Goal: Information Seeking & Learning: Learn about a topic

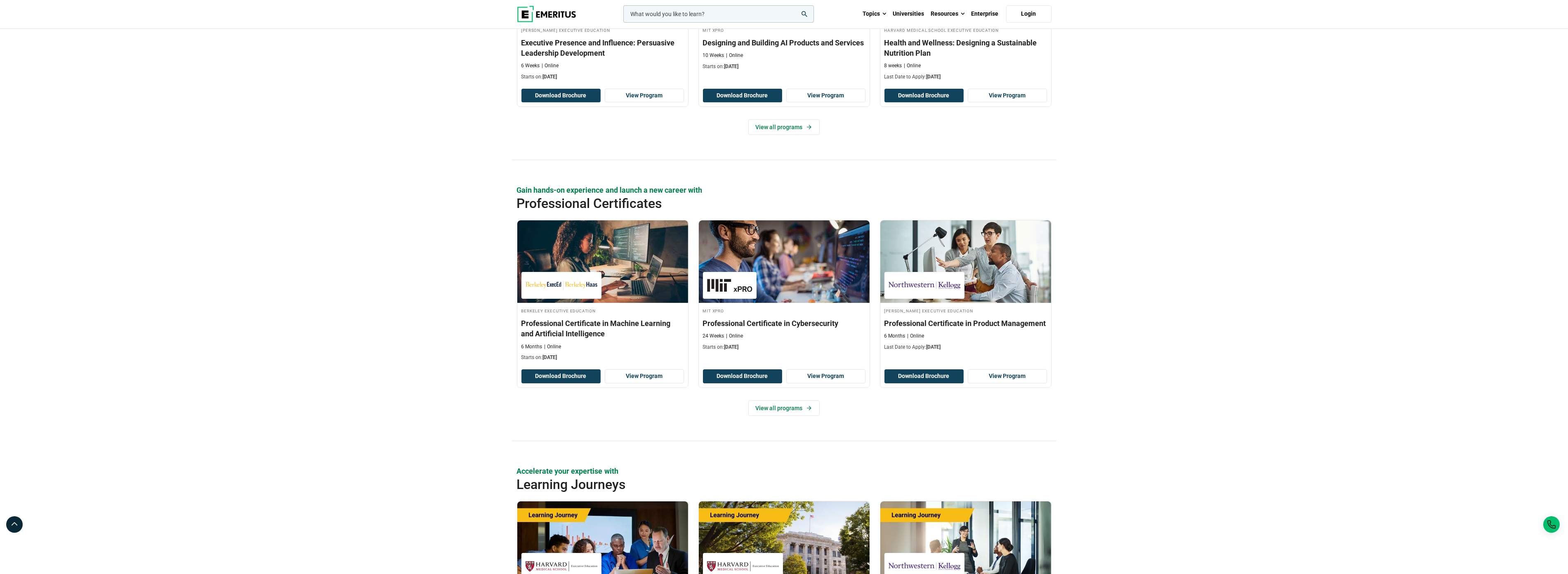
scroll to position [990, 0]
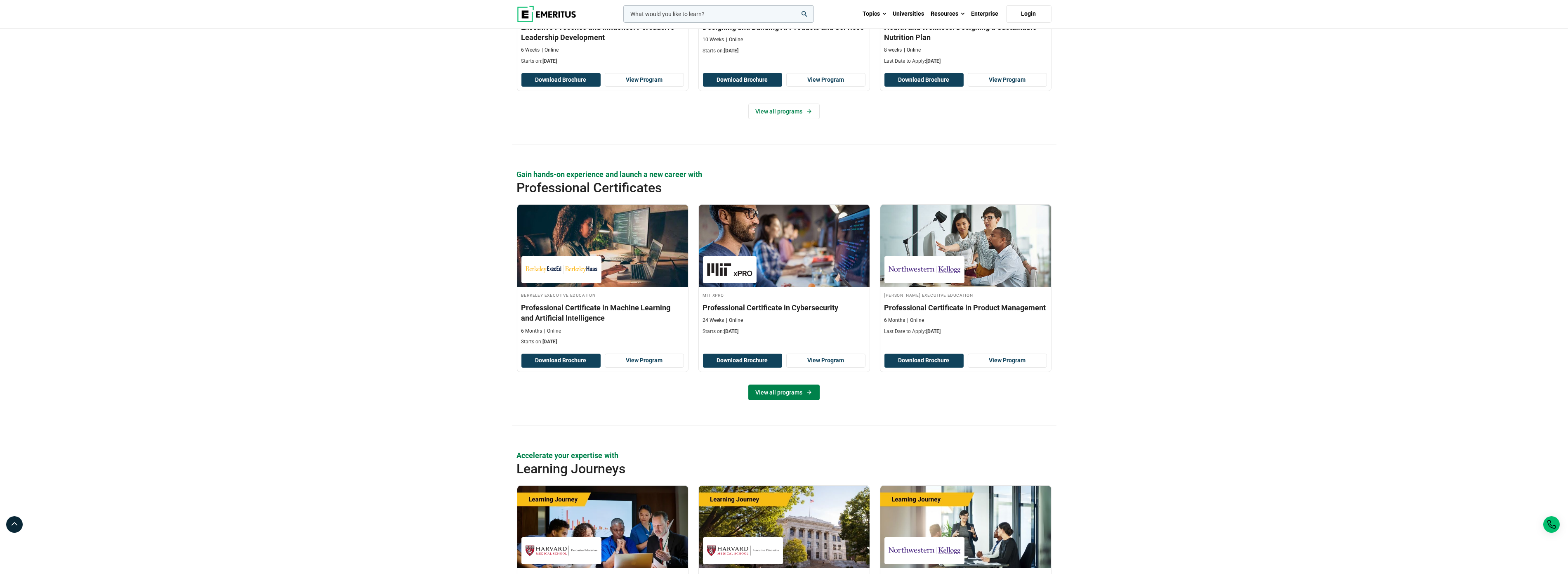
click at [785, 394] on link "View all programs" at bounding box center [783, 393] width 71 height 16
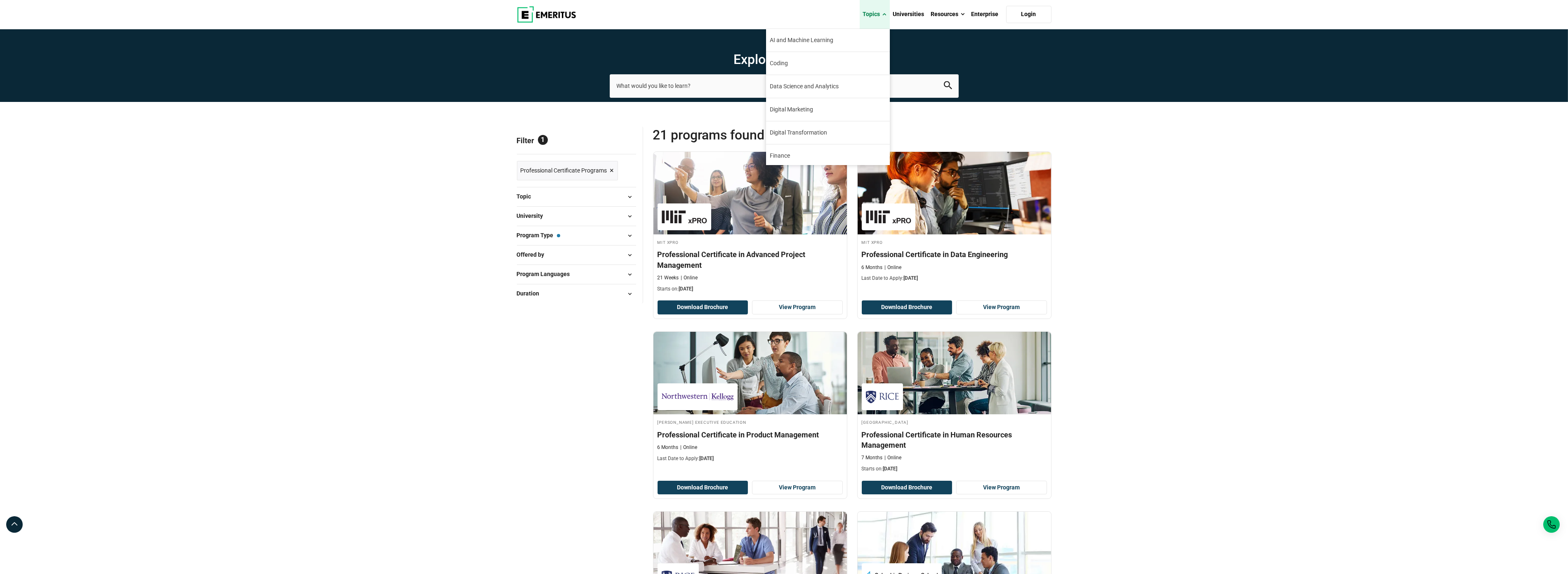
click at [884, 15] on span at bounding box center [884, 15] width 4 height 9
click at [881, 15] on link "Topics" at bounding box center [874, 14] width 30 height 29
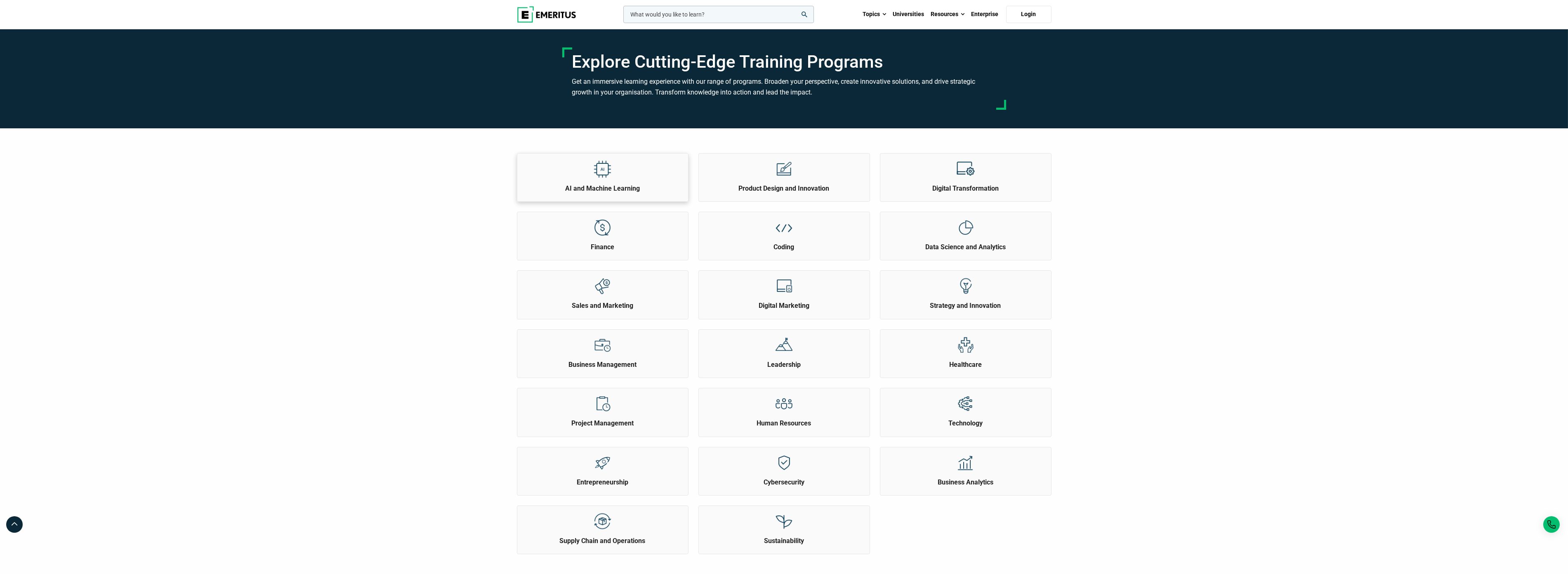
click at [596, 172] on img at bounding box center [603, 169] width 18 height 18
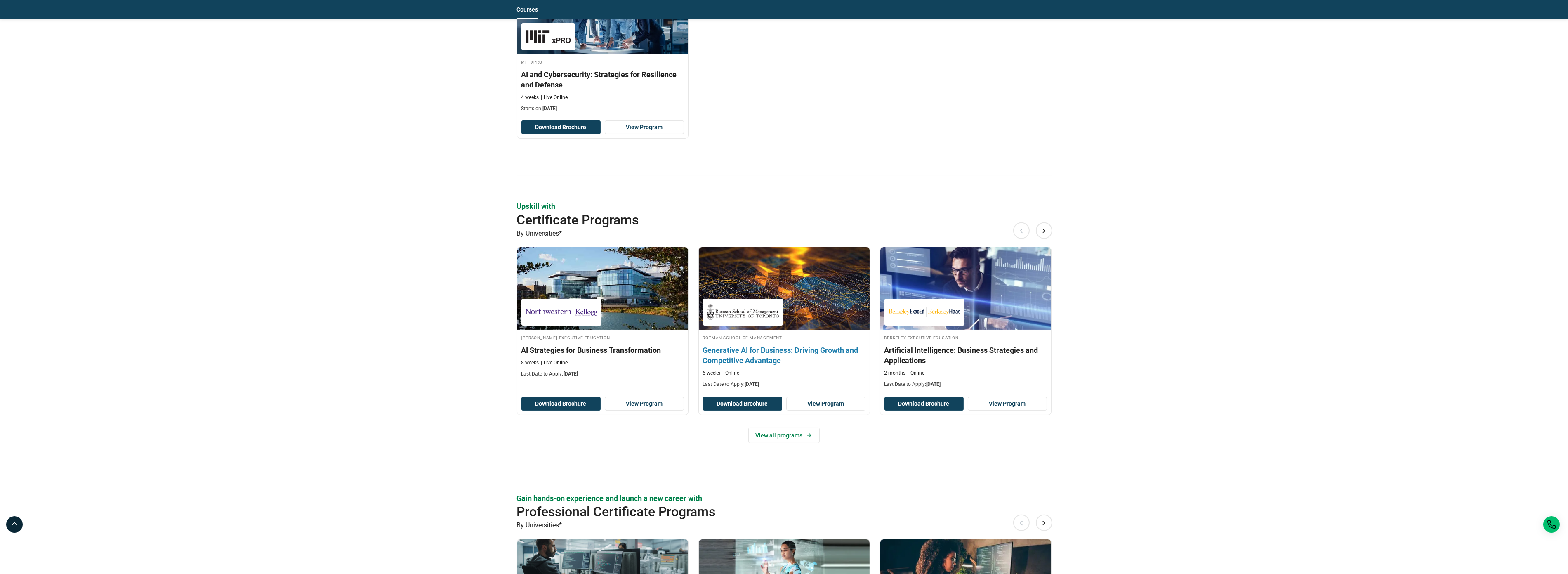
scroll to position [770, 0]
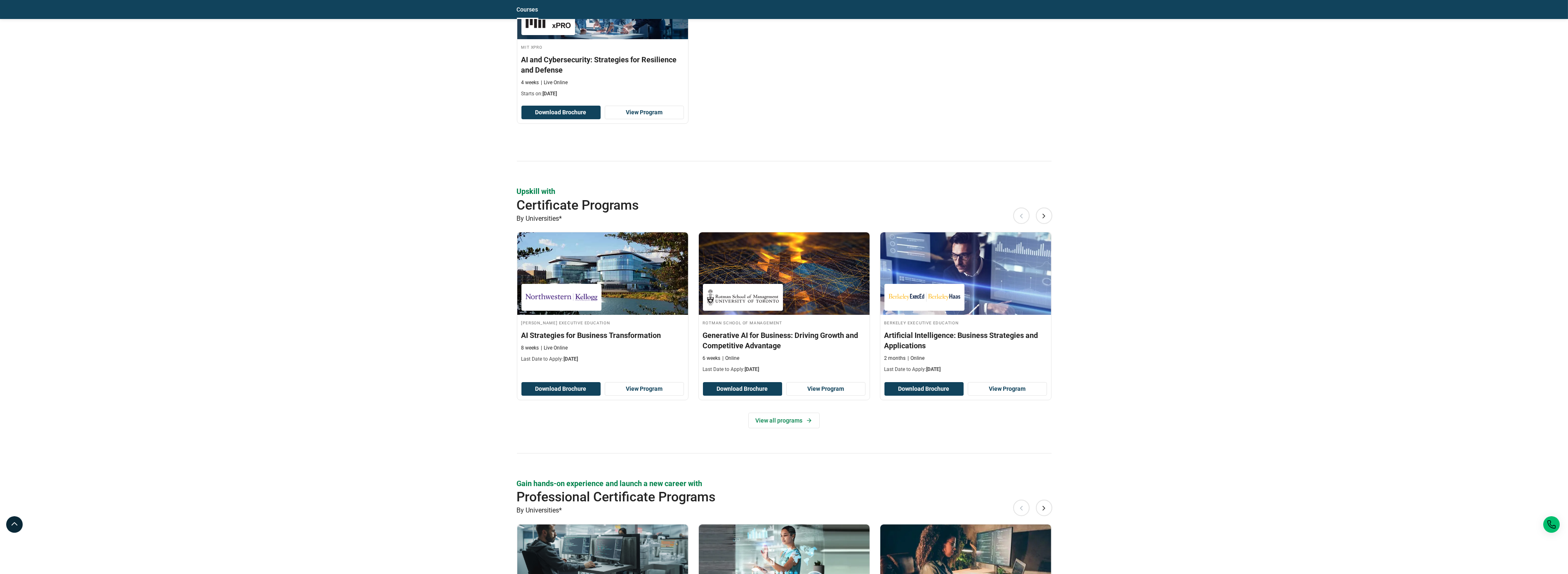
click at [1109, 372] on div "Elevate your C-suite leadership with Senior Executive Programs By Universities*…" at bounding box center [784, 448] width 1568 height 1707
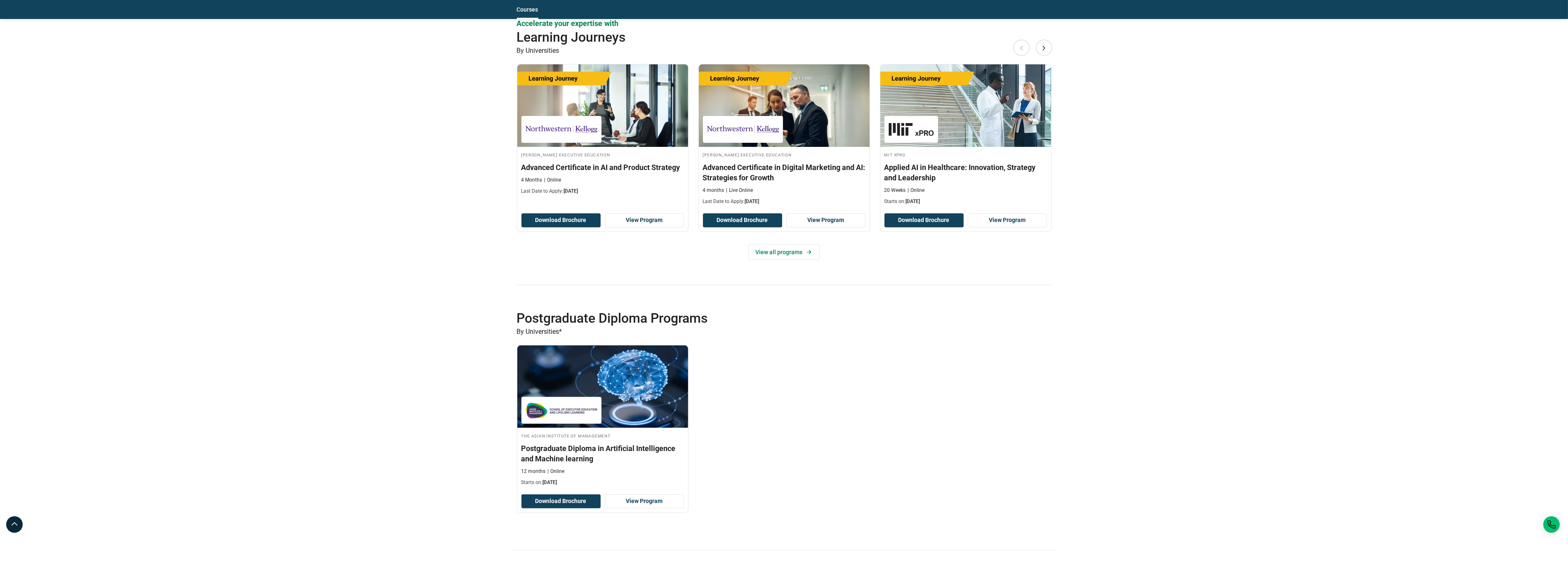
scroll to position [1650, 0]
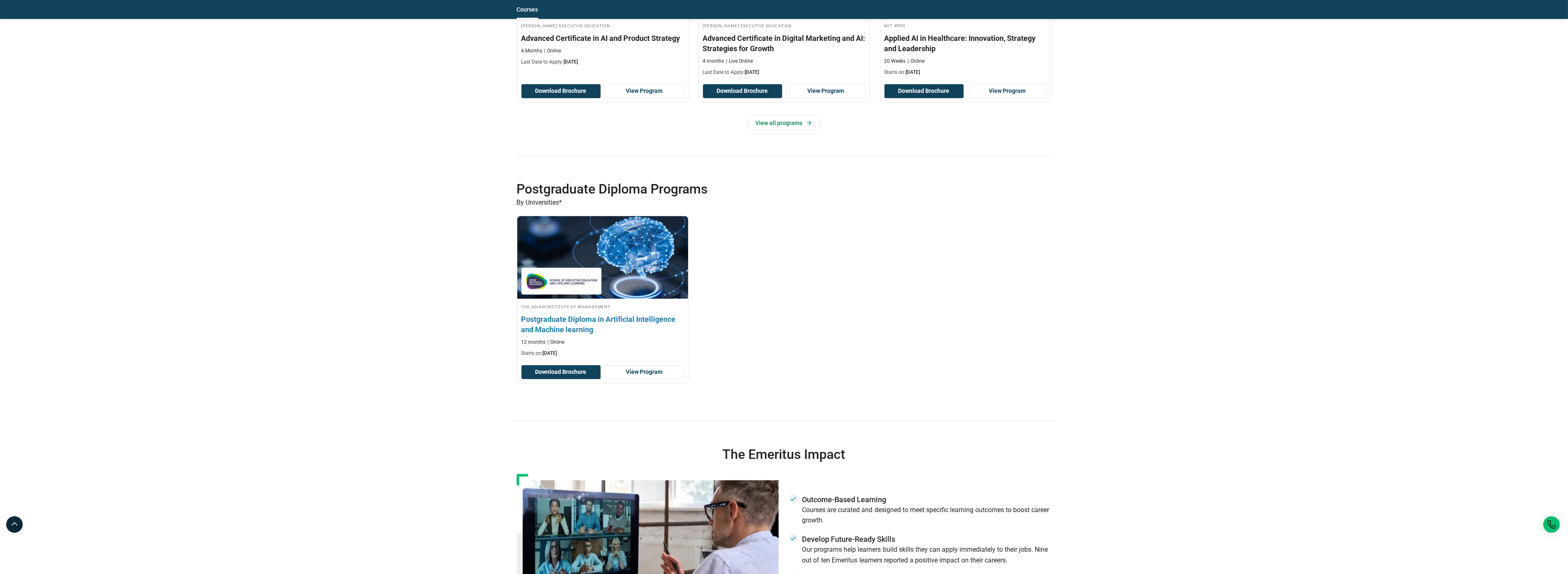
click at [565, 326] on h3 "Postgraduate Diploma in Artificial Intelligence and Machine learning" at bounding box center [603, 324] width 163 height 21
